Goal: Task Accomplishment & Management: Use online tool/utility

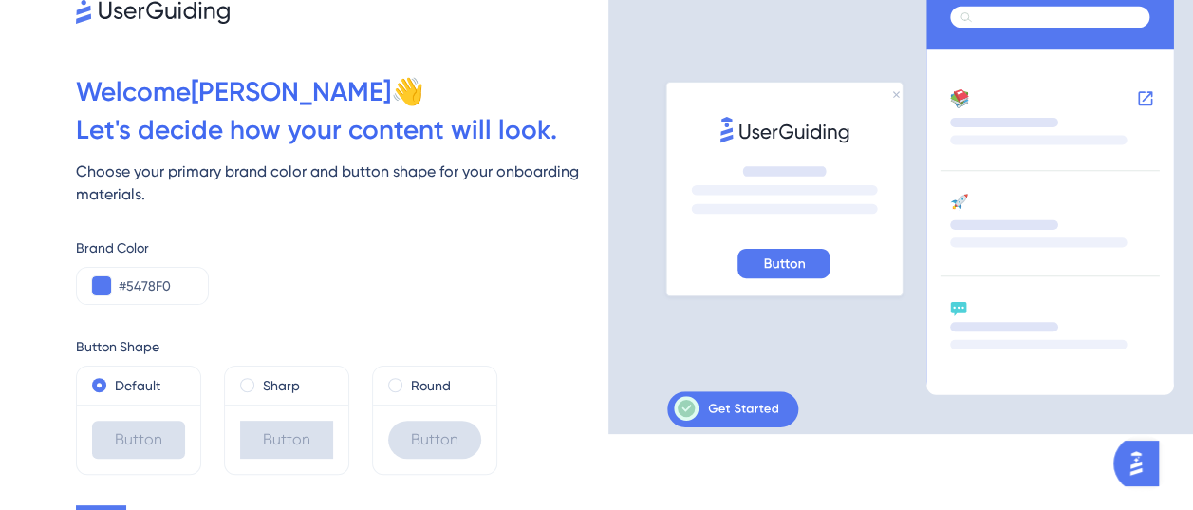
scroll to position [108, 0]
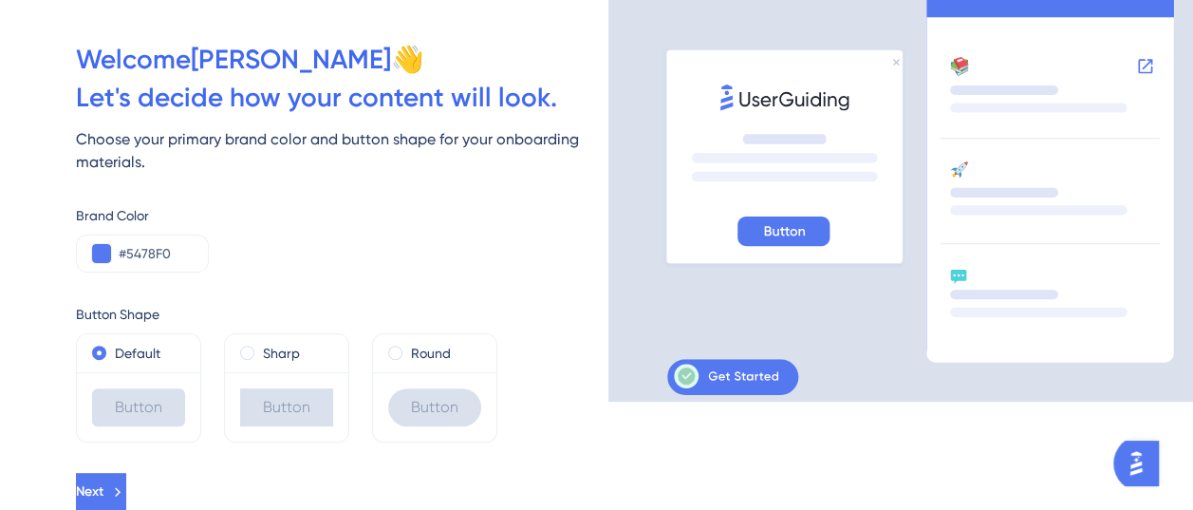
click at [135, 401] on div "Button" at bounding box center [138, 407] width 93 height 38
click at [134, 346] on label "Default" at bounding box center [138, 353] width 46 height 23
click at [130, 482] on button "Next" at bounding box center [103, 492] width 54 height 38
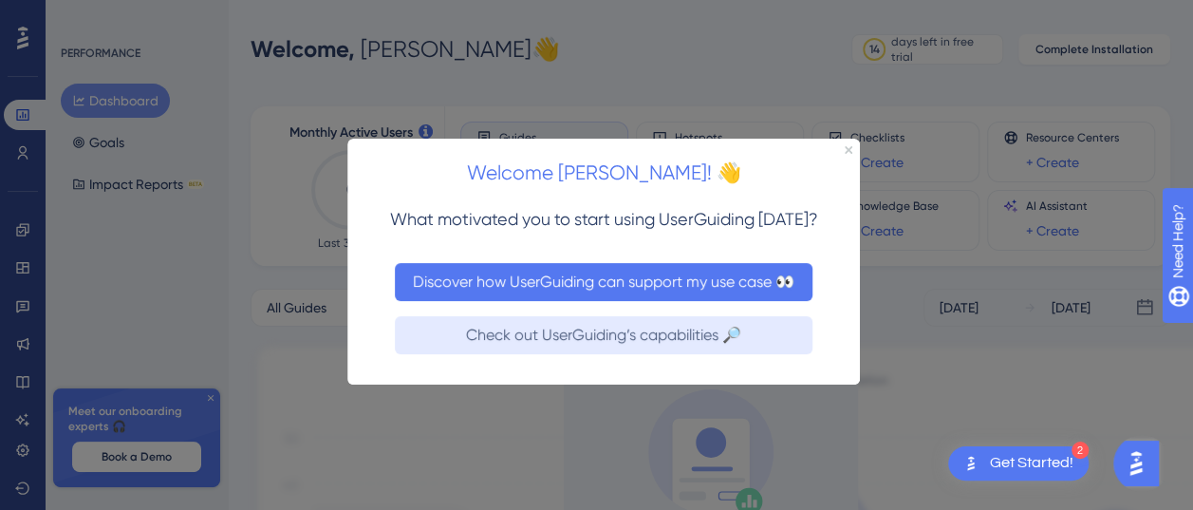
click at [627, 284] on button "Discover how UserGuiding can support my use case 👀" at bounding box center [604, 282] width 418 height 38
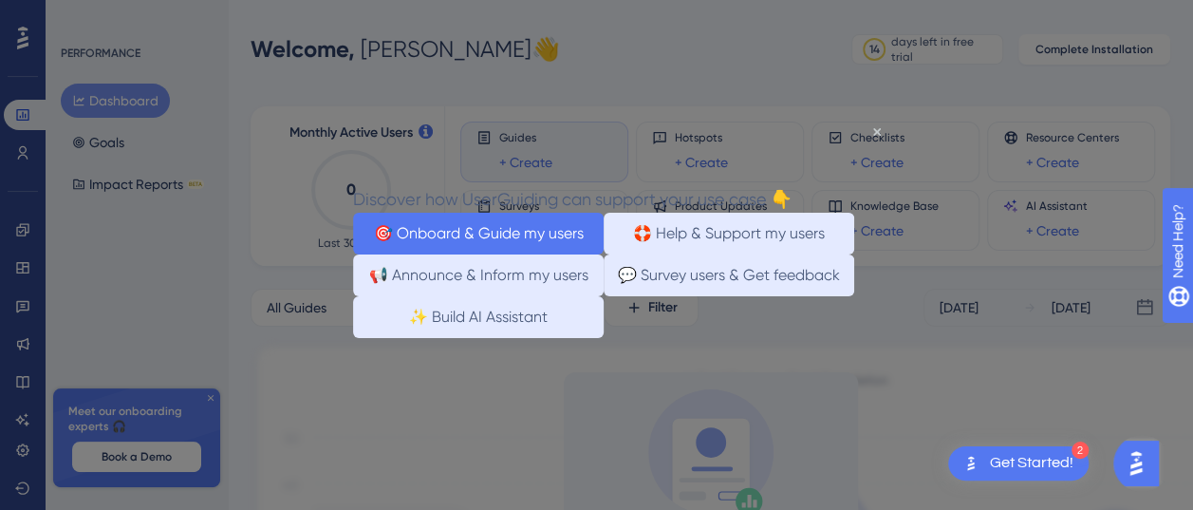
click at [441, 227] on button "🎯 Onboard & Guide my users" at bounding box center [478, 234] width 251 height 42
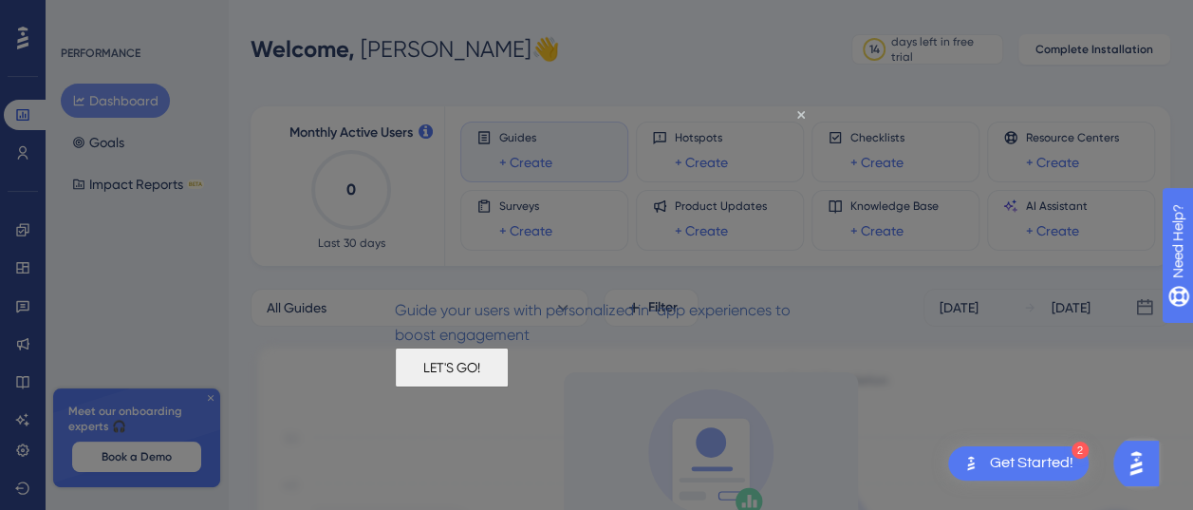
click at [509, 380] on button "LET'S GO!" at bounding box center [452, 368] width 114 height 40
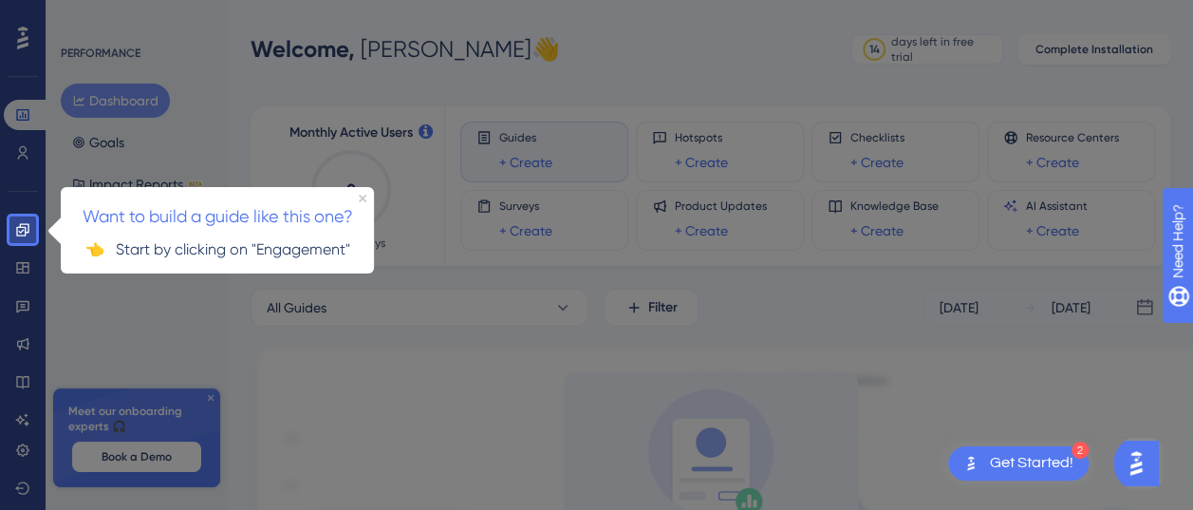
click at [270, 256] on p "👈 Start by clicking on "Engagement"" at bounding box center [217, 248] width 283 height 25
click at [24, 216] on link at bounding box center [23, 230] width 38 height 30
click at [210, 127] on div at bounding box center [622, 401] width 1172 height 802
click at [1043, 452] on div "2 Get Started!" at bounding box center [1019, 463] width 141 height 34
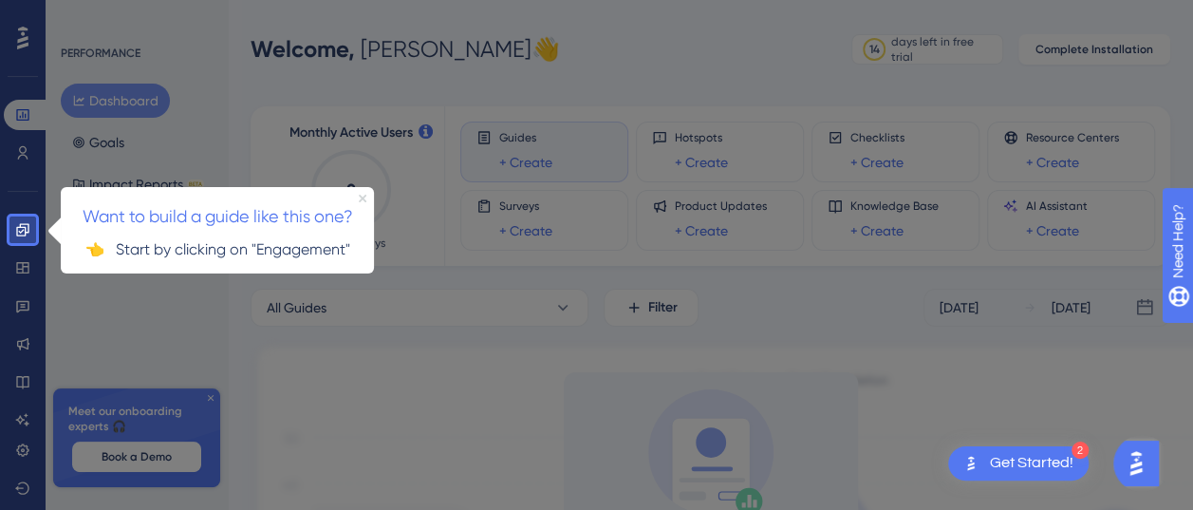
click at [363, 196] on icon "Close Preview" at bounding box center [363, 198] width 8 height 8
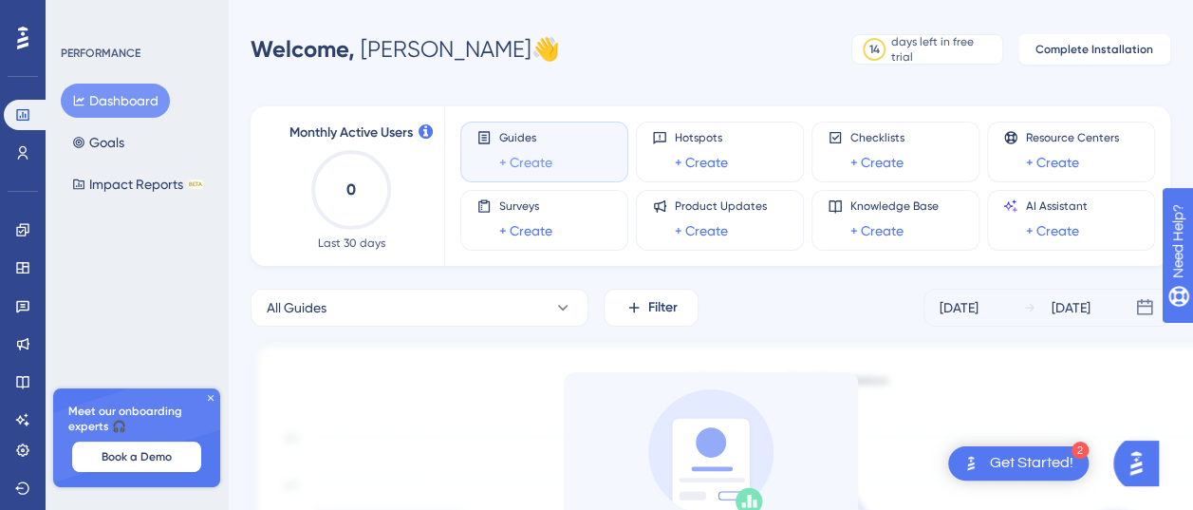
click at [521, 161] on link "+ Create" at bounding box center [525, 162] width 53 height 23
